Goal: Transaction & Acquisition: Download file/media

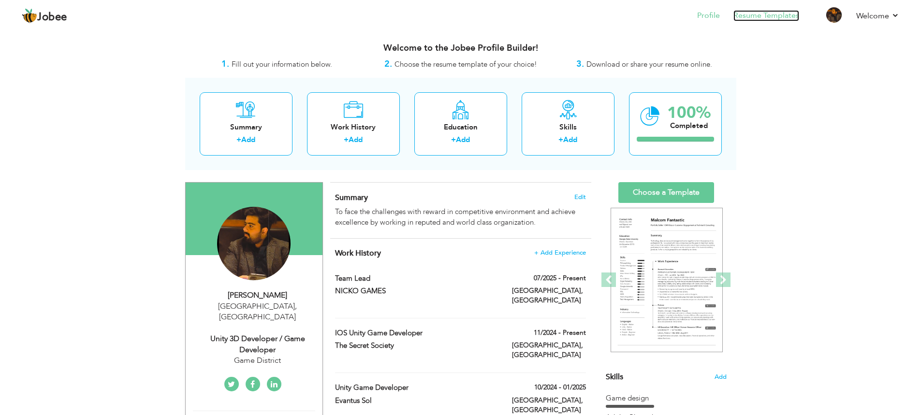
click at [757, 19] on link "Resume Templates" at bounding box center [766, 15] width 66 height 11
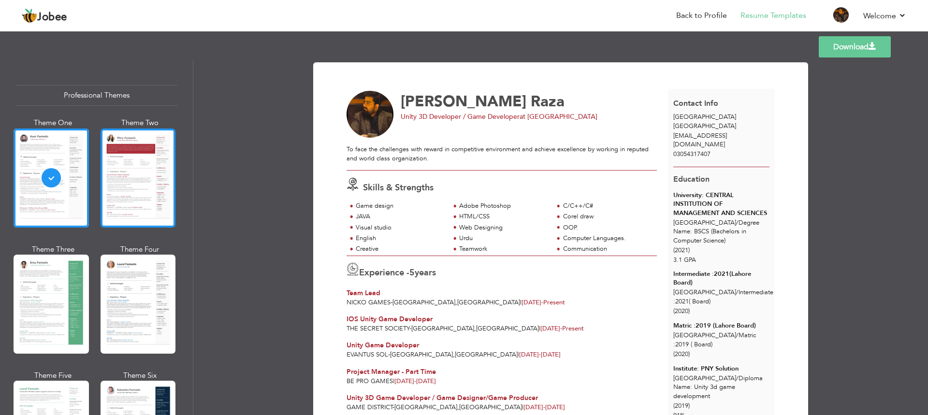
click at [126, 161] on div at bounding box center [138, 178] width 75 height 99
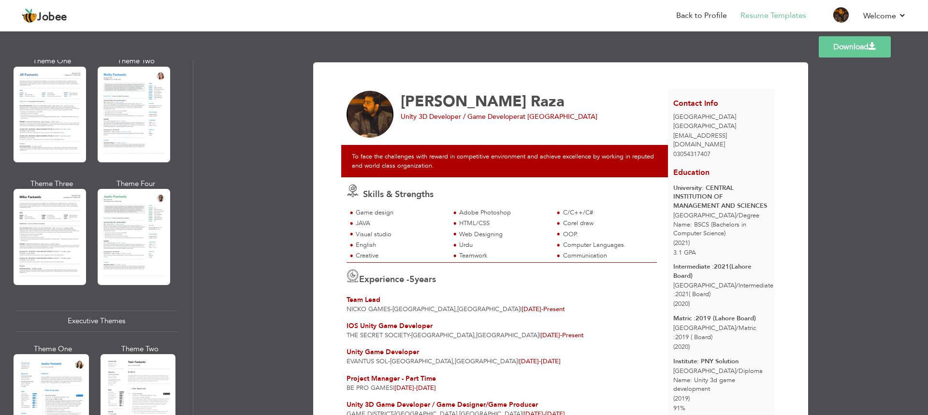
scroll to position [725, 0]
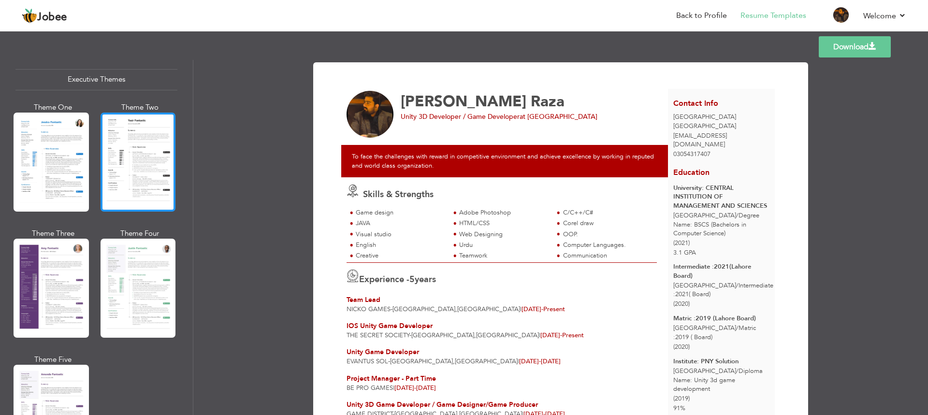
click at [119, 153] on div at bounding box center [138, 162] width 75 height 99
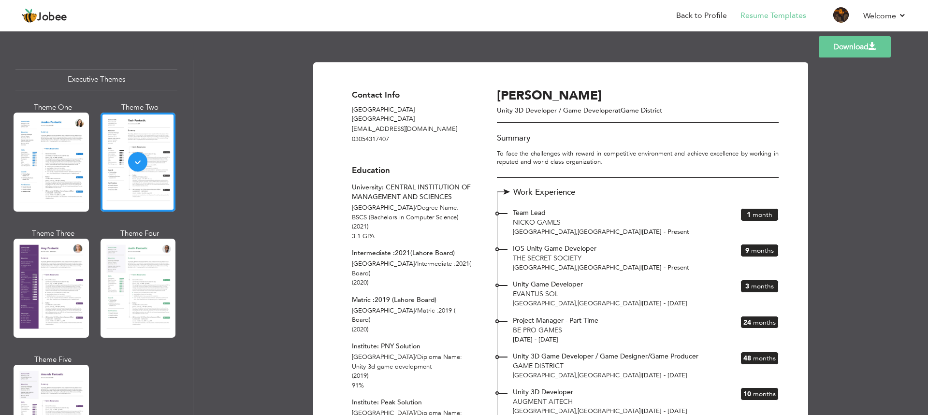
click at [866, 217] on div "Download Contact Info Lahore [GEOGRAPHIC_DATA] [EMAIL_ADDRESS][DOMAIN_NAME] 030…" at bounding box center [560, 237] width 735 height 355
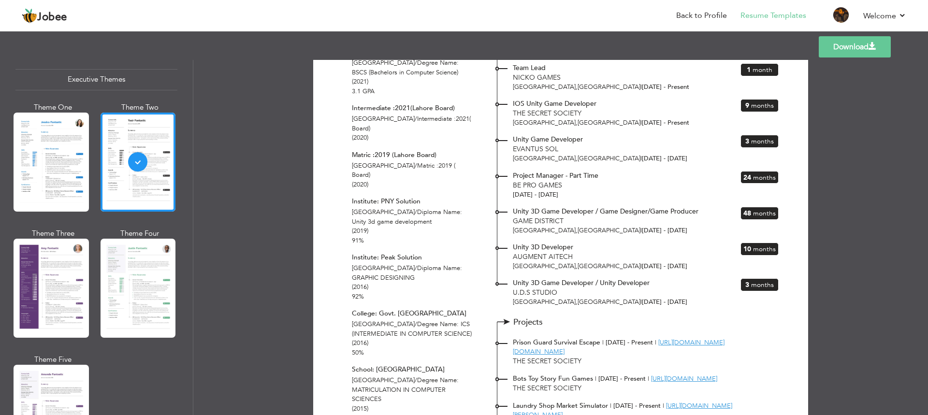
scroll to position [0, 0]
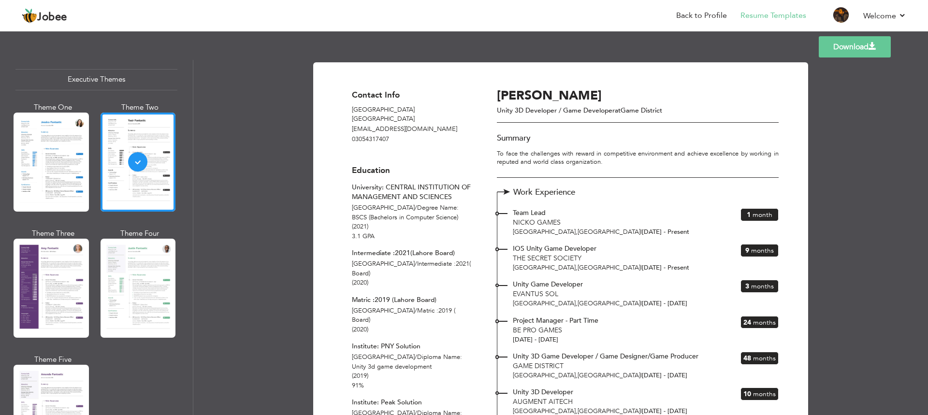
click at [861, 56] on link "Download" at bounding box center [855, 46] width 72 height 21
click at [819, 46] on link "Download" at bounding box center [855, 46] width 72 height 21
click at [861, 44] on link "Download" at bounding box center [855, 46] width 72 height 21
